Goal: Task Accomplishment & Management: Manage account settings

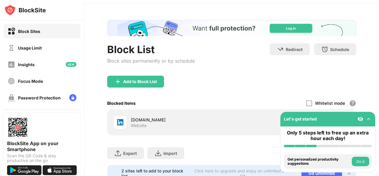
scroll to position [43, 0]
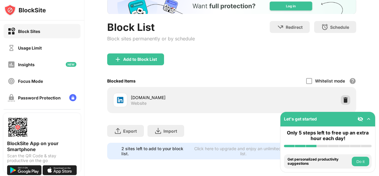
click at [344, 97] on img at bounding box center [346, 100] width 6 height 6
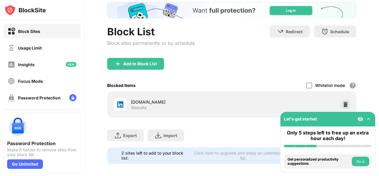
scroll to position [43, 0]
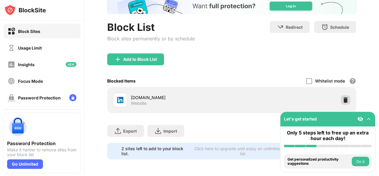
click at [343, 97] on img at bounding box center [346, 100] width 6 height 6
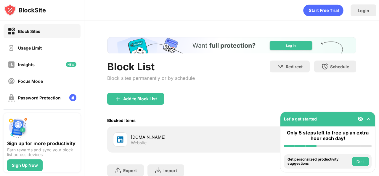
scroll to position [43, 0]
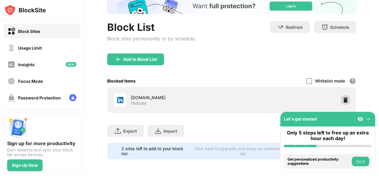
click at [343, 97] on img at bounding box center [346, 100] width 6 height 6
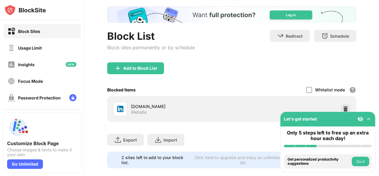
scroll to position [43, 0]
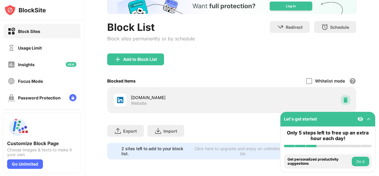
click at [343, 97] on img at bounding box center [346, 100] width 6 height 6
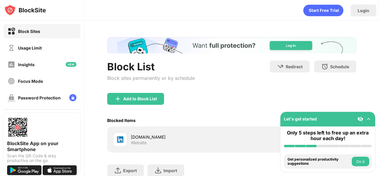
scroll to position [43, 0]
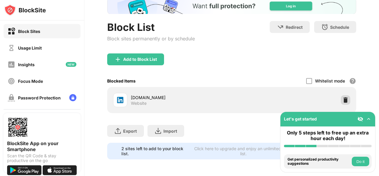
click at [343, 98] on img at bounding box center [346, 100] width 6 height 6
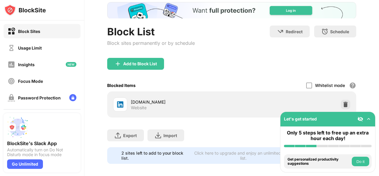
scroll to position [43, 0]
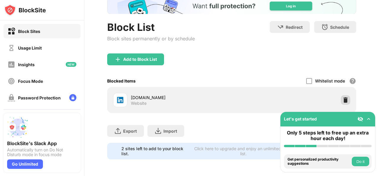
click at [343, 97] on img at bounding box center [346, 100] width 6 height 6
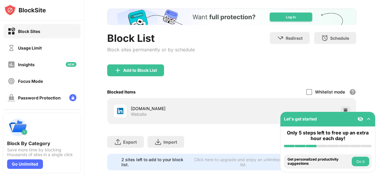
scroll to position [43, 0]
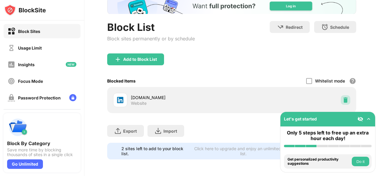
click at [343, 97] on img at bounding box center [346, 100] width 6 height 6
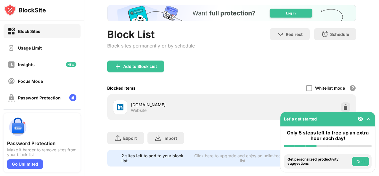
scroll to position [43, 0]
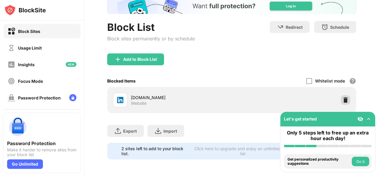
click at [343, 97] on img at bounding box center [346, 100] width 6 height 6
